Goal: Download file/media

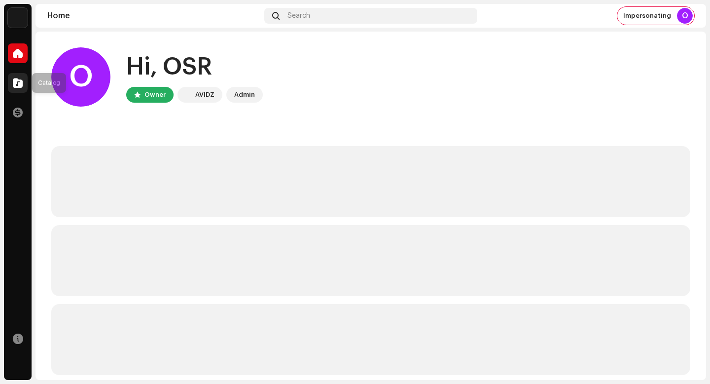
click at [17, 83] on span at bounding box center [18, 83] width 10 height 8
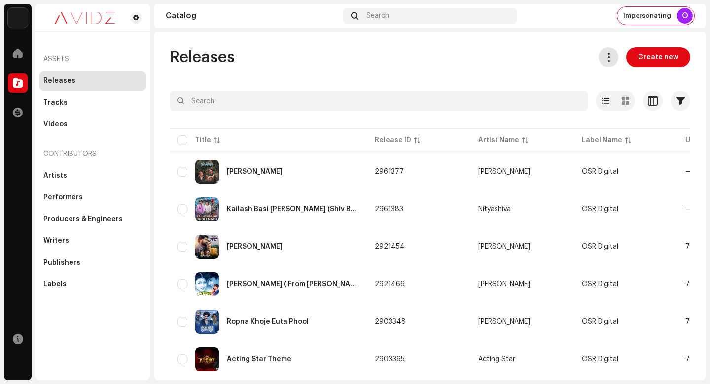
click at [607, 56] on span at bounding box center [608, 57] width 9 height 8
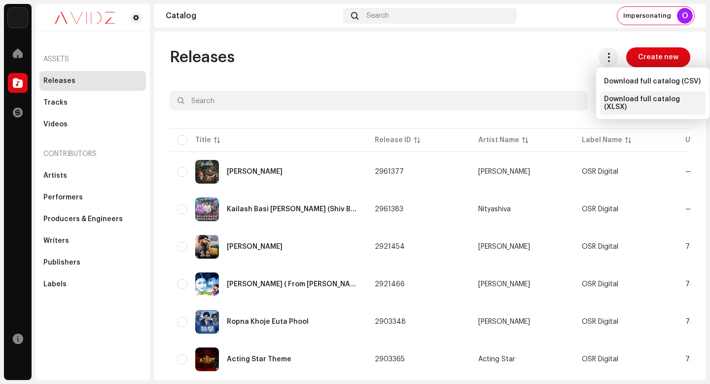
click at [614, 103] on span "Download full catalog (XLSX)" at bounding box center [653, 103] width 98 height 16
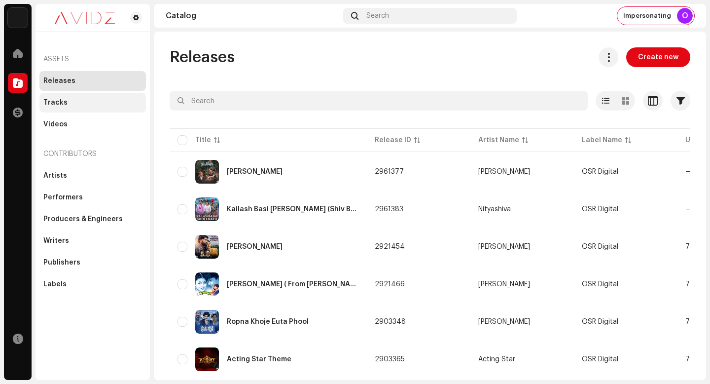
click at [124, 97] on div "Tracks" at bounding box center [92, 103] width 106 height 20
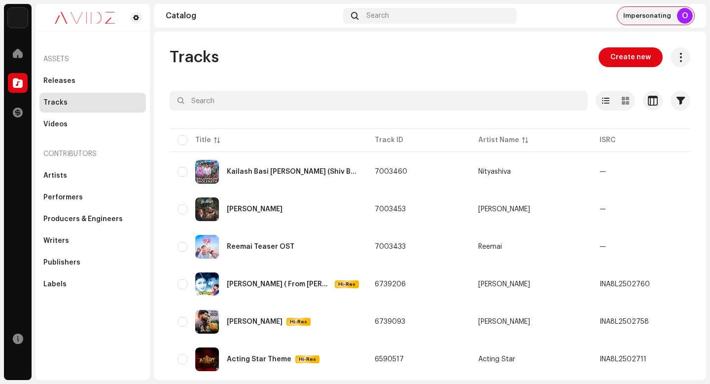
click at [660, 15] on span "Impersonating" at bounding box center [647, 16] width 48 height 8
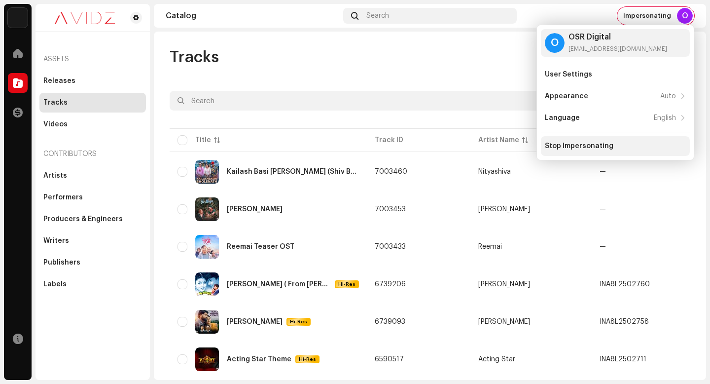
click at [627, 142] on div "Stop Impersonating" at bounding box center [615, 146] width 141 height 8
